Goal: Task Accomplishment & Management: Use online tool/utility

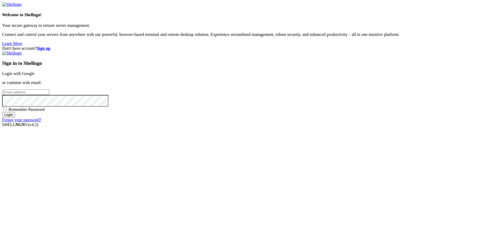
click at [35, 76] on link "Login with Google" at bounding box center [18, 73] width 32 height 5
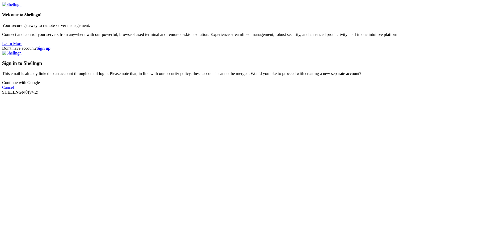
click at [40, 85] on link "Continue with Google" at bounding box center [21, 82] width 38 height 5
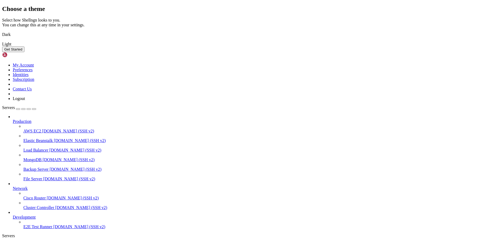
click at [2, 31] on img at bounding box center [2, 31] width 0 height 0
click at [24, 52] on button "Get Started" at bounding box center [13, 49] width 22 height 6
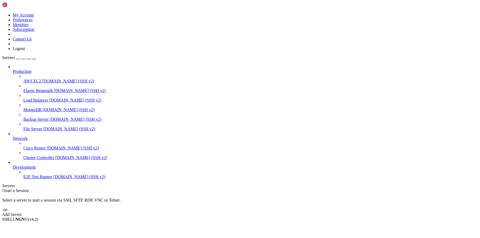
click at [268, 212] on div "Add Server" at bounding box center [239, 214] width 475 height 5
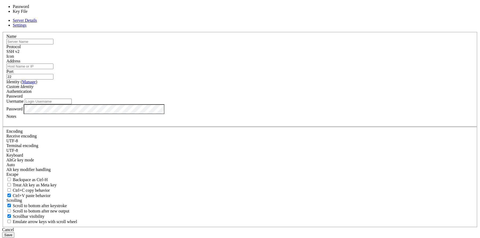
click at [303, 98] on div "Password" at bounding box center [239, 96] width 467 height 5
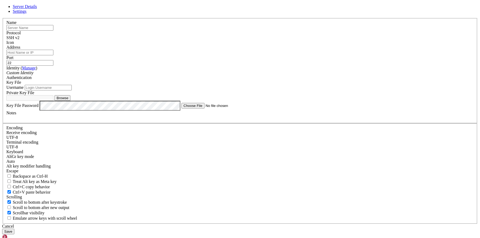
click at [70, 101] on button "Browse" at bounding box center [62, 98] width 16 height 6
type input "privkey"
click at [53, 66] on input "22" at bounding box center [29, 63] width 47 height 6
type input "3022"
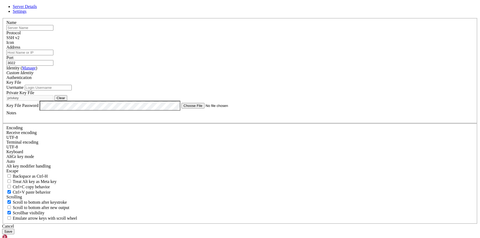
click at [53, 31] on input "text" at bounding box center [29, 28] width 47 height 6
type input "rdfef"
click at [53, 55] on input "Address" at bounding box center [29, 53] width 47 height 6
click at [251, 31] on div "Name rdfef" at bounding box center [239, 25] width 467 height 10
click at [53, 55] on input "Address" at bounding box center [29, 53] width 47 height 6
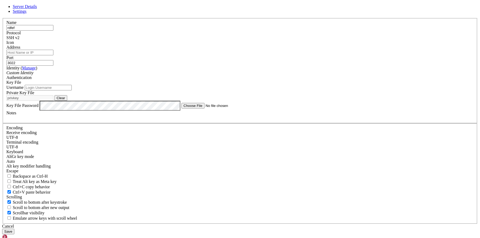
paste input "[DOMAIN_NAME]"
type input "[DOMAIN_NAME]"
click at [72, 90] on input "Username" at bounding box center [48, 88] width 47 height 6
paste input "196253-8848"
type input "196253-8848"
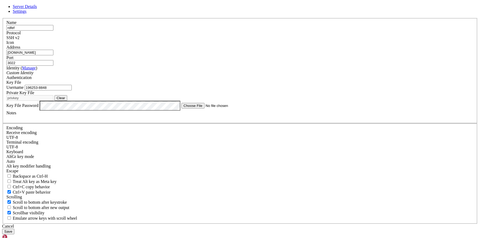
click at [300, 224] on div "Cancel Save" at bounding box center [239, 229] width 475 height 10
click at [223, 75] on div "Identity ( Manage ) Custom Identity" at bounding box center [239, 71] width 467 height 10
click at [224, 75] on div "Custom Identity" at bounding box center [239, 72] width 467 height 5
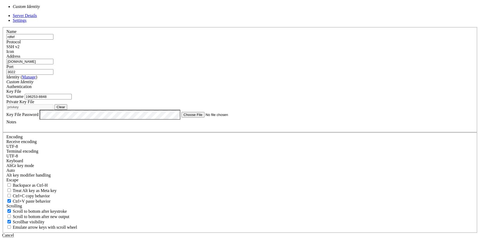
click at [226, 84] on div "Custom Identity" at bounding box center [239, 81] width 467 height 5
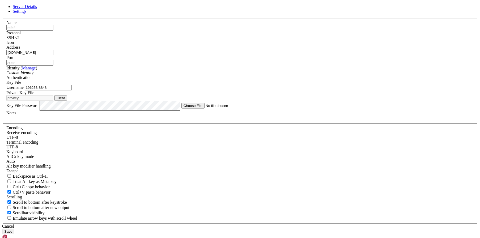
click at [14, 228] on button "Save" at bounding box center [8, 231] width 12 height 6
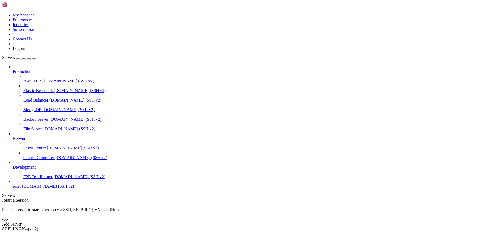
click at [22, 188] on span "[DOMAIN_NAME] (SSH v2)" at bounding box center [48, 186] width 52 height 5
click at [42, 188] on span "[DOMAIN_NAME] (SSH v2)" at bounding box center [48, 186] width 52 height 5
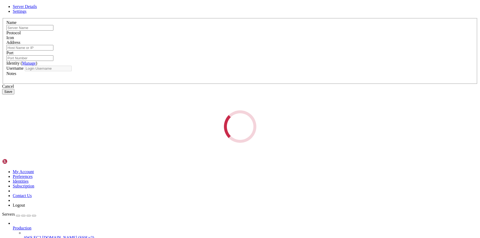
type input "rdfef"
type input "[DOMAIN_NAME]"
type input "3022"
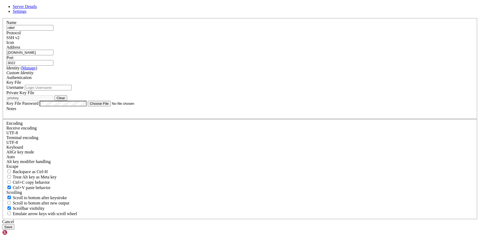
type input "196253-8848"
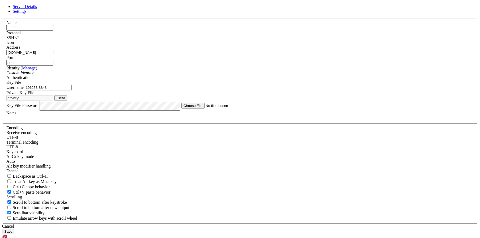
click at [67, 101] on button "Clear" at bounding box center [60, 98] width 13 height 6
click at [70, 101] on button "Browse" at bounding box center [62, 98] width 16 height 6
type input "privkey.pem"
click at [14, 228] on button "Save" at bounding box center [8, 231] width 12 height 6
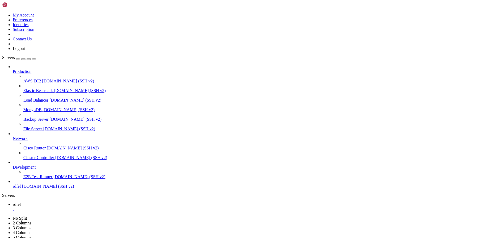
click at [21, 188] on span "rdfef" at bounding box center [17, 186] width 8 height 5
click at [89, 202] on link "rdfef " at bounding box center [245, 207] width 465 height 10
click at [88, 207] on div "" at bounding box center [245, 209] width 465 height 5
click at [21, 188] on span "rdfef" at bounding box center [17, 186] width 8 height 5
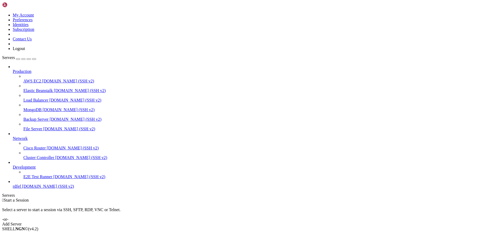
click at [21, 188] on span "rdfef" at bounding box center [17, 186] width 8 height 5
click at [88, 207] on div "" at bounding box center [245, 209] width 465 height 5
click at [36, 169] on span "Development" at bounding box center [24, 167] width 23 height 5
click at [13, 165] on icon at bounding box center [13, 165] width 0 height 0
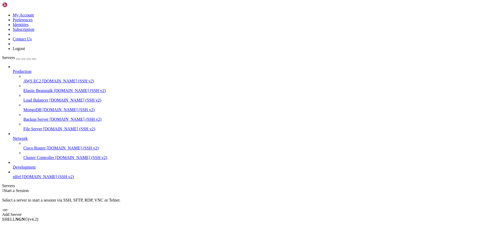
click at [21, 179] on span "rdfef" at bounding box center [17, 176] width 8 height 5
click at [88, 197] on div "" at bounding box center [245, 199] width 465 height 5
click at [50, 179] on span "[DOMAIN_NAME] (SSH v2)" at bounding box center [48, 176] width 52 height 5
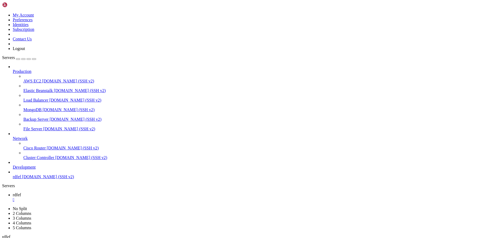
click at [21, 179] on span "rdfef" at bounding box center [17, 176] width 8 height 5
click at [88, 197] on div "" at bounding box center [245, 199] width 465 height 5
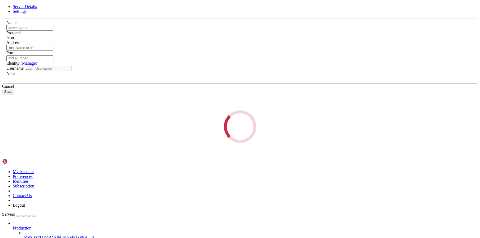
type input "rdfef"
type input "[DOMAIN_NAME]"
type input "3022"
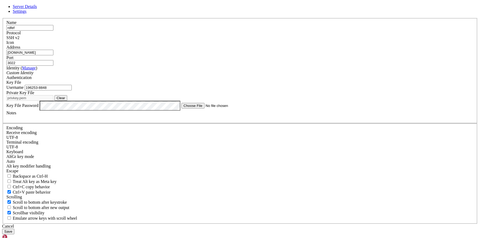
click at [72, 90] on input "196253-8848" at bounding box center [48, 88] width 47 height 6
paste input "text"
type input "8848"
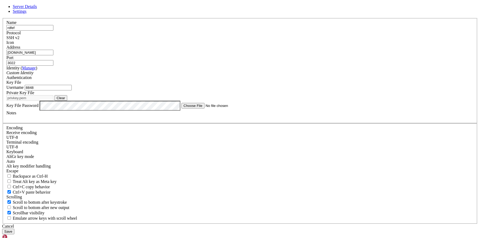
click at [14, 228] on button "Save" at bounding box center [8, 231] width 12 height 6
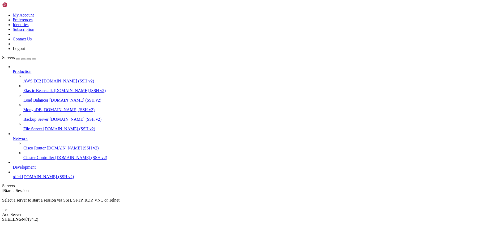
click at [52, 179] on span "[DOMAIN_NAME] (SSH v2)" at bounding box center [48, 176] width 52 height 5
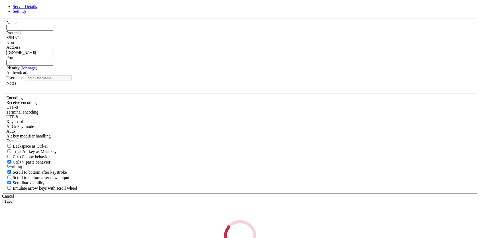
type input "8848"
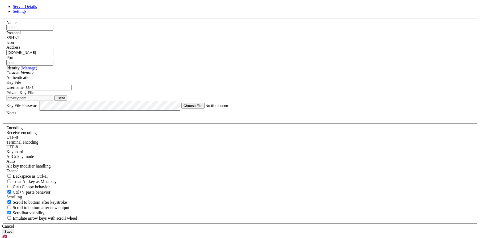
click at [67, 101] on button "Clear" at bounding box center [60, 98] width 13 height 6
click at [70, 101] on button "Browse" at bounding box center [62, 98] width 16 height 6
type input "[DOMAIN_NAME]"
click at [14, 228] on button "Save" at bounding box center [8, 231] width 12 height 6
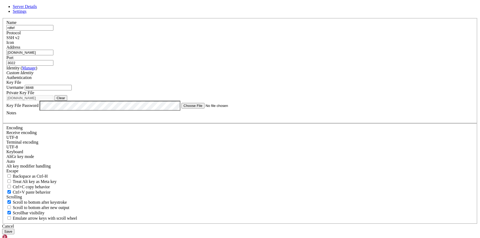
click at [72, 90] on input "8848" at bounding box center [48, 88] width 47 height 6
paste input "196254-"
type input "196254-8848"
click at [285, 85] on div "Authentication Key File" at bounding box center [239, 80] width 467 height 10
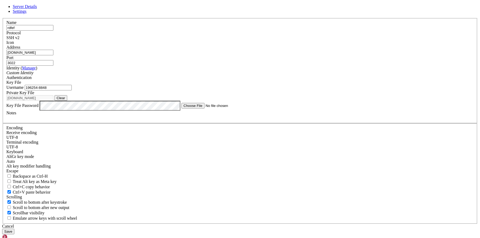
click at [285, 85] on div "Key File" at bounding box center [239, 82] width 467 height 5
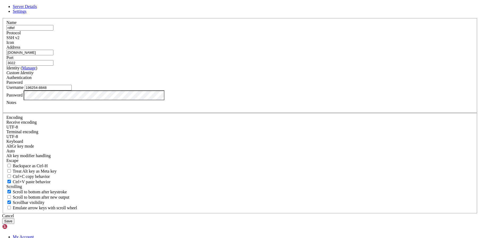
click at [14, 218] on button "Save" at bounding box center [8, 221] width 12 height 6
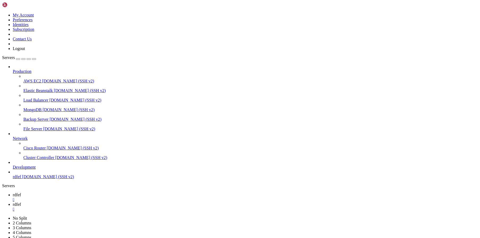
click at [50, 179] on span "[DOMAIN_NAME] (SSH v2)" at bounding box center [48, 176] width 52 height 5
click at [49, 179] on span "[DOMAIN_NAME] (SSH v2)" at bounding box center [48, 176] width 52 height 5
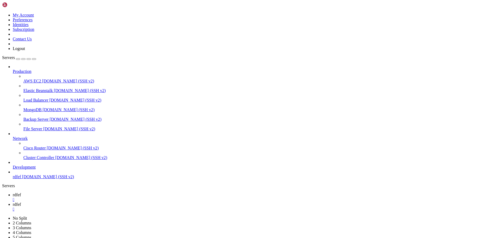
click at [2, 216] on link at bounding box center [2, 216] width 0 height 0
